Goal: Use online tool/utility: Utilize a website feature to perform a specific function

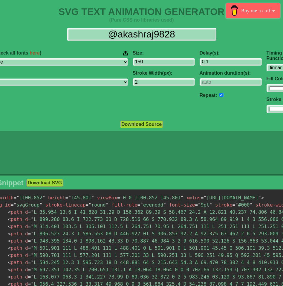
select select "linear"
type input "#ffffff"
click at [85, 53] on label "Font: (Check all fonts here )" at bounding box center [53, 52] width 149 height 5
click at [0, 0] on input "Font: (Check all fonts here )" at bounding box center [0, 0] width 0 height 0
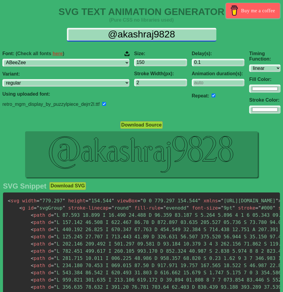
click at [165, 38] on input "@akashraj9828" at bounding box center [142, 34] width 150 height 13
drag, startPoint x: 198, startPoint y: 33, endPoint x: 39, endPoint y: 45, distance: 160.4
click at [39, 45] on div "@akashraj9828 Font: (Check all fonts here ) ABeeZee [PERSON_NAME] Display AR On…" at bounding box center [141, 70] width 283 height 95
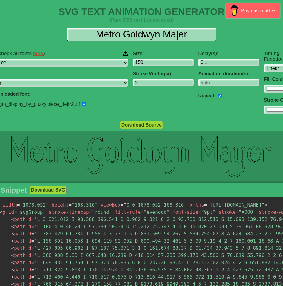
type input "Metro Goldwyn Ma|er"
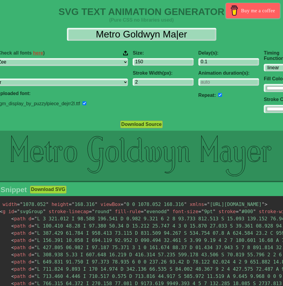
click at [231, 143] on icon at bounding box center [141, 156] width 323 height 50
click at [237, 81] on input "1" at bounding box center [229, 82] width 61 height 8
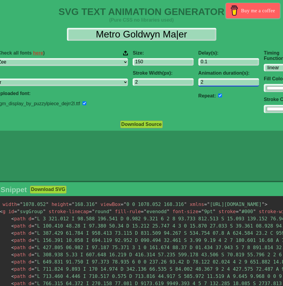
click at [236, 81] on input "2" at bounding box center [229, 82] width 61 height 8
click at [236, 81] on input "3" at bounding box center [229, 82] width 61 height 8
click at [235, 85] on input "3" at bounding box center [229, 82] width 61 height 8
click at [235, 83] on input "2" at bounding box center [229, 82] width 61 height 8
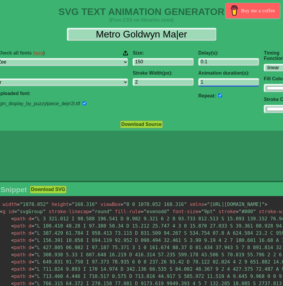
click at [235, 83] on input "1" at bounding box center [229, 82] width 61 height 8
click at [235, 83] on input "0" at bounding box center [229, 82] width 61 height 8
type input "-1"
click at [235, 83] on input "-1" at bounding box center [229, 82] width 61 height 8
click at [219, 95] on input "checkbox" at bounding box center [221, 95] width 4 height 4
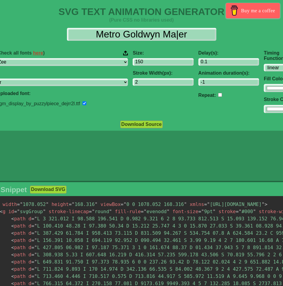
checkbox input "false"
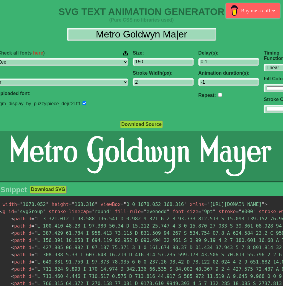
click at [196, 86] on div "Delay(s): 0.1 Animation duration(s): -1 Repeat:" at bounding box center [229, 82] width 66 height 72
click at [199, 84] on input "-1" at bounding box center [229, 82] width 61 height 8
type input "-0"
click at [199, 85] on input "-0" at bounding box center [229, 82] width 61 height 8
click at [217, 96] on div "Repeat:" at bounding box center [229, 94] width 61 height 9
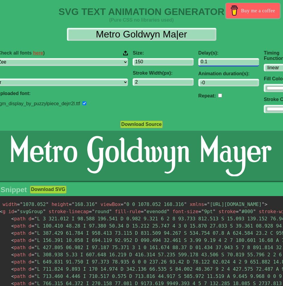
click at [207, 62] on input "0.1" at bounding box center [229, 62] width 61 height 8
type input "1.1"
click at [237, 60] on input "1.1" at bounding box center [229, 62] width 61 height 8
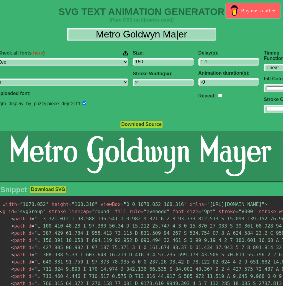
drag, startPoint x: 184, startPoint y: 84, endPoint x: 157, endPoint y: 60, distance: 36.2
click at [157, 60] on div "Font: (Check all fonts here ) ABeeZee [PERSON_NAME] Display AR One Sans [PERSON…" at bounding box center [141, 82] width 323 height 72
type input "0"
type input "1"
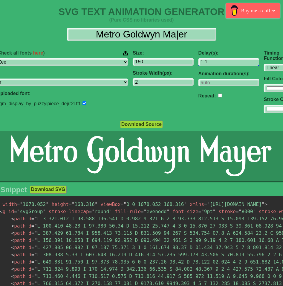
type input "0.1"
